Goal: Task Accomplishment & Management: Complete application form

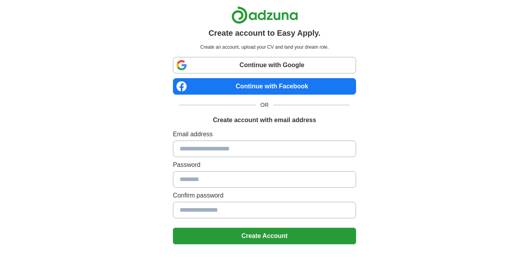
click at [210, 153] on input at bounding box center [264, 148] width 183 height 16
type input "**********"
click at [186, 179] on input at bounding box center [264, 179] width 183 height 16
type input "*"
click at [188, 178] on input at bounding box center [264, 179] width 183 height 16
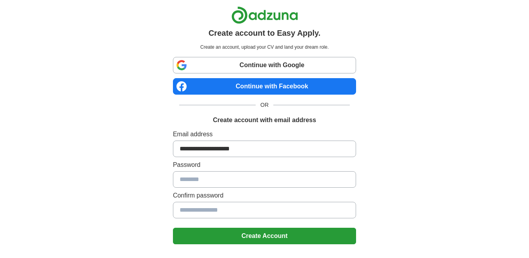
type input "*"
